Goal: Information Seeking & Learning: Learn about a topic

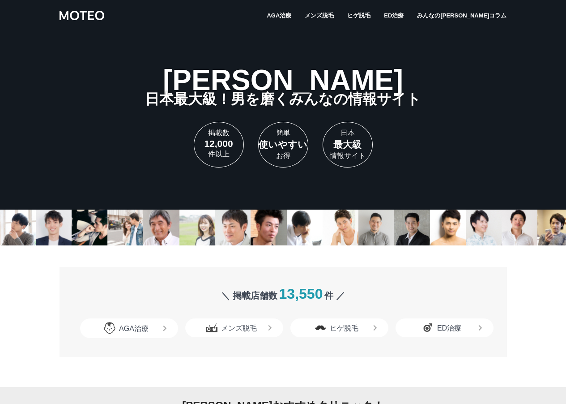
click at [371, 20] on link "ヒゲ脱毛" at bounding box center [358, 15] width 23 height 9
click at [334, 17] on span "メンズ脱毛" at bounding box center [319, 16] width 29 height 6
click at [291, 17] on span "AGA治療" at bounding box center [279, 16] width 25 height 6
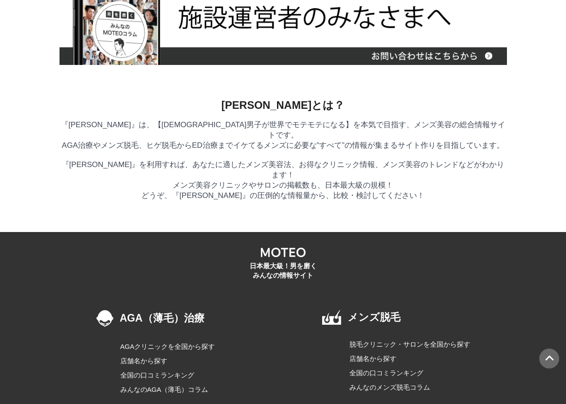
scroll to position [5089, 0]
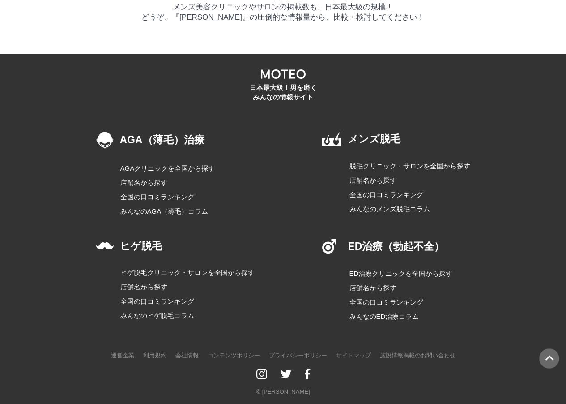
click at [309, 189] on div "AGA（薄毛）治療 AGAクリニックを全国から探す 店舗名から探す 全国の口コミランキング みんなのAGA（薄毛）コラム メンズ脱毛 脱毛クリニック・サロンを…" at bounding box center [283, 238] width 374 height 213
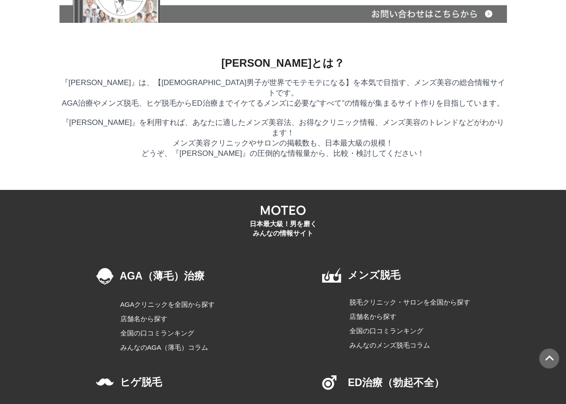
scroll to position [4856, 0]
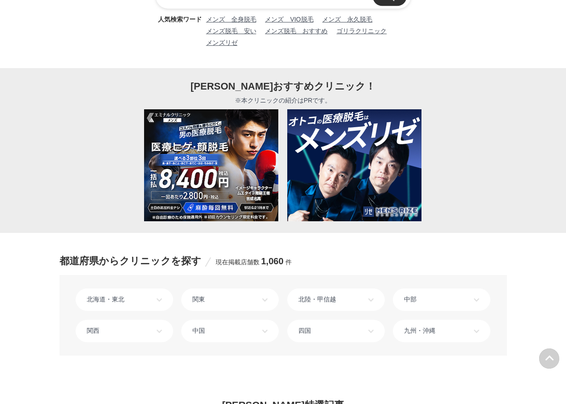
scroll to position [209, 0]
